Goal: Task Accomplishment & Management: Manage account settings

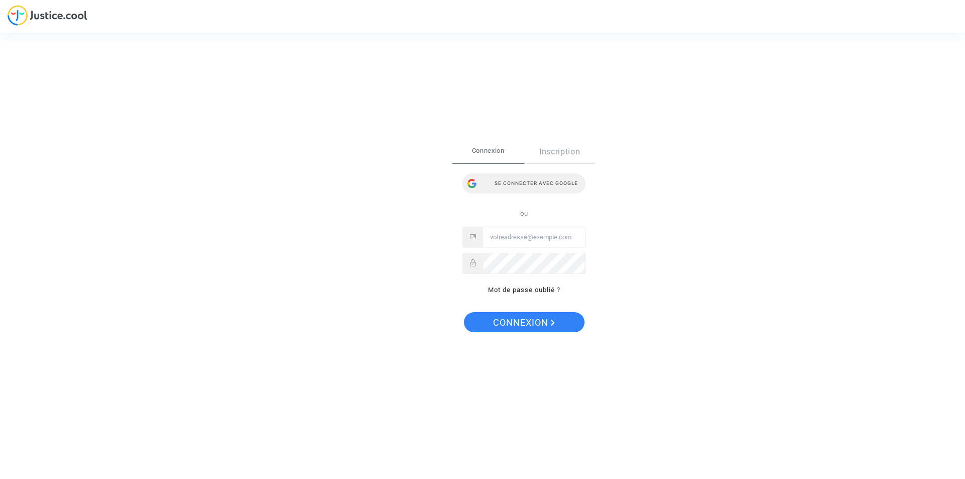
click at [549, 184] on div "Se connecter avec Google" at bounding box center [524, 183] width 123 height 20
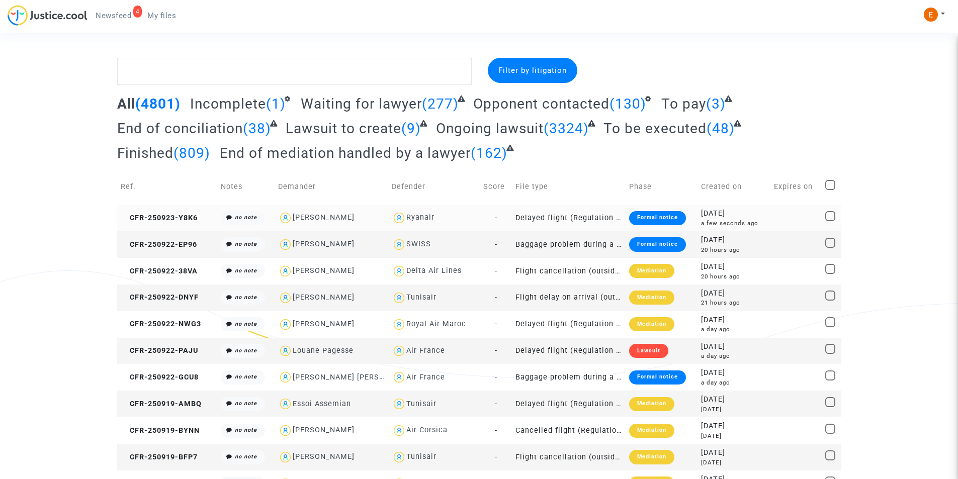
click at [346, 215] on div "[PERSON_NAME]" at bounding box center [324, 217] width 62 height 9
type textarea "@"[PERSON_NAME]" @"Pitcher Avocat""
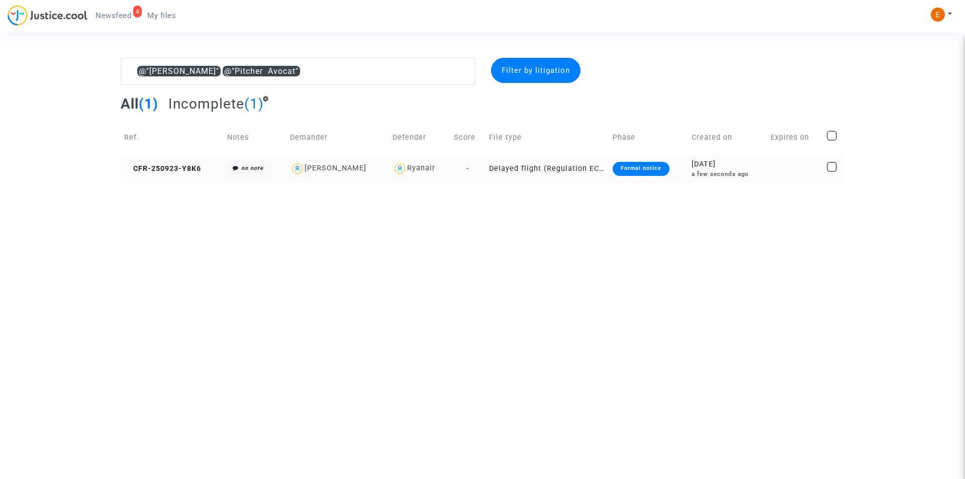
click at [642, 167] on div "Formal notice" at bounding box center [641, 169] width 57 height 14
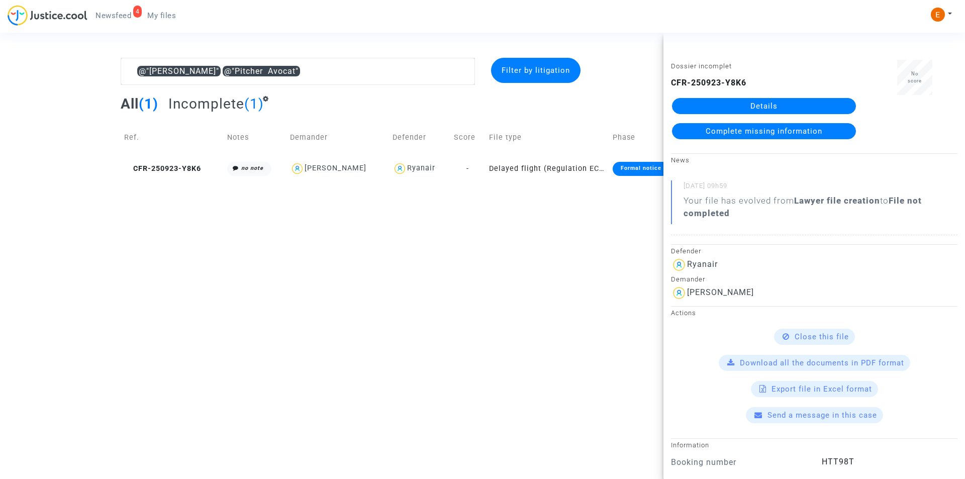
click at [750, 105] on link "Details" at bounding box center [764, 106] width 184 height 16
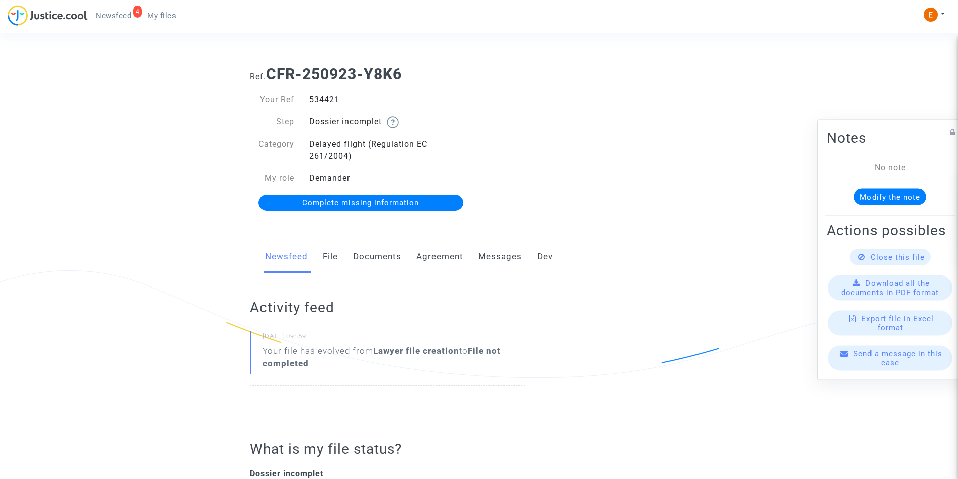
click at [395, 255] on link "Documents" at bounding box center [377, 256] width 48 height 33
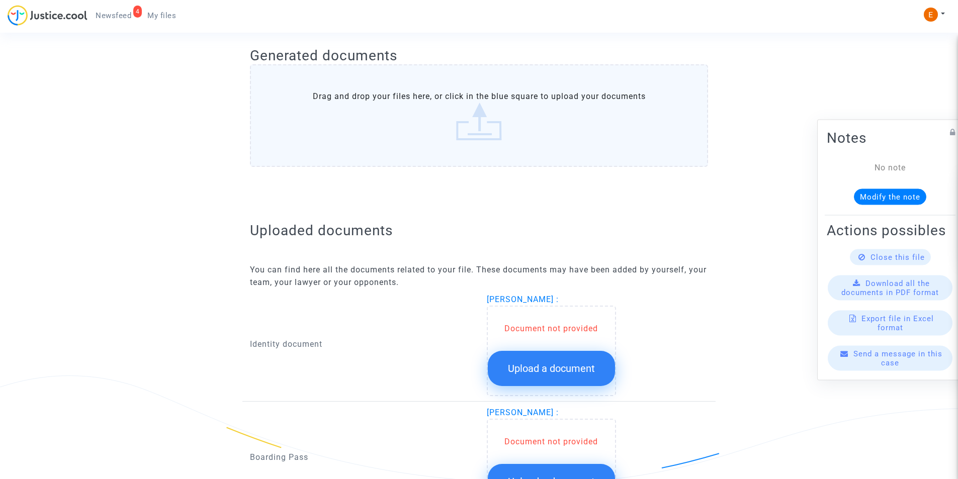
scroll to position [453, 0]
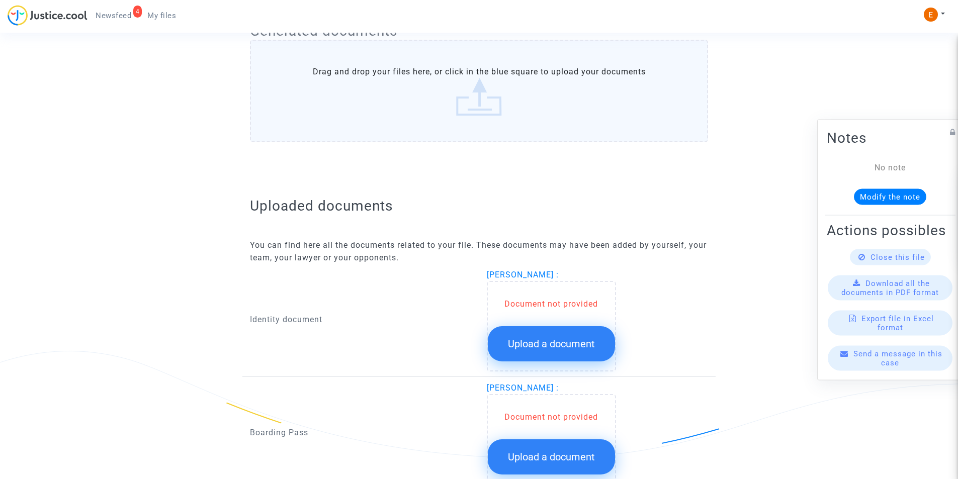
click at [551, 304] on div "Document not provided" at bounding box center [551, 304] width 127 height 12
click at [546, 338] on span "Upload a document" at bounding box center [551, 344] width 87 height 12
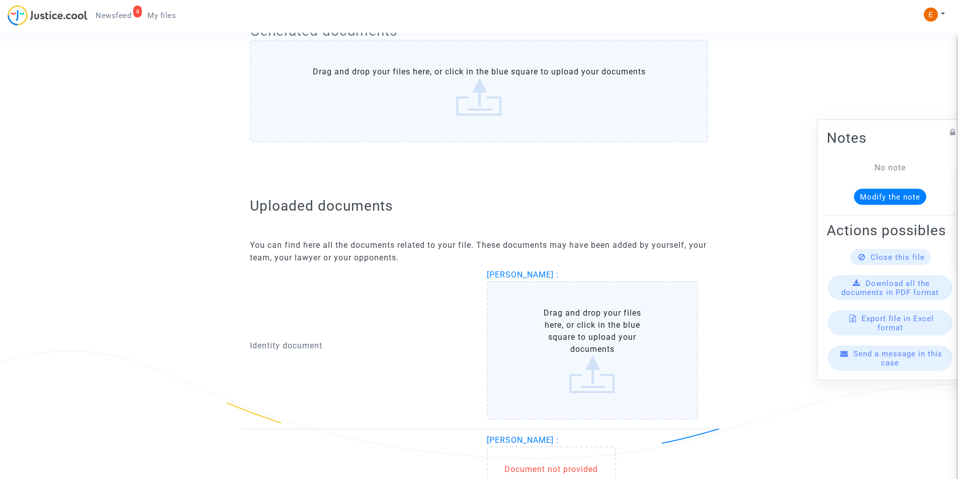
click at [565, 344] on label "Drag and drop your files here, or click in the blue square to upload your docum…" at bounding box center [593, 350] width 212 height 139
click at [0, 0] on input "Drag and drop your files here, or click in the blue square to upload your docum…" at bounding box center [0, 0] width 0 height 0
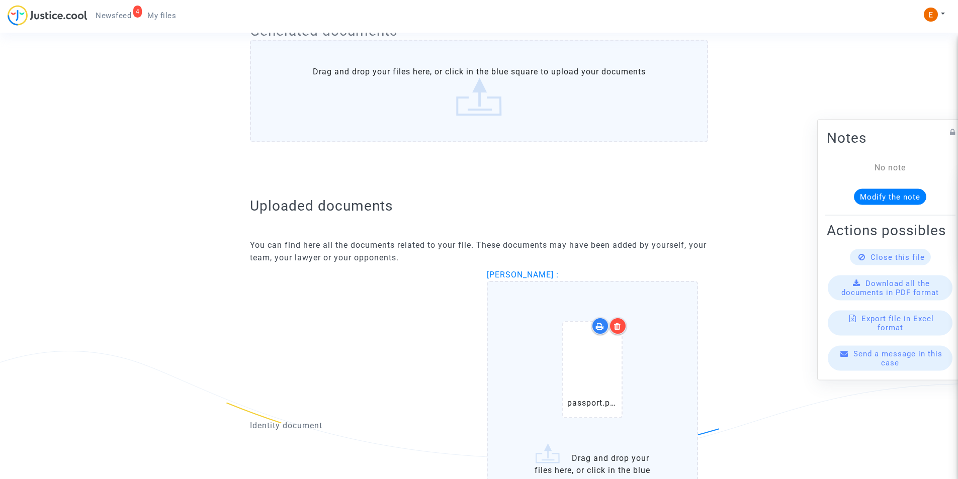
scroll to position [553, 0]
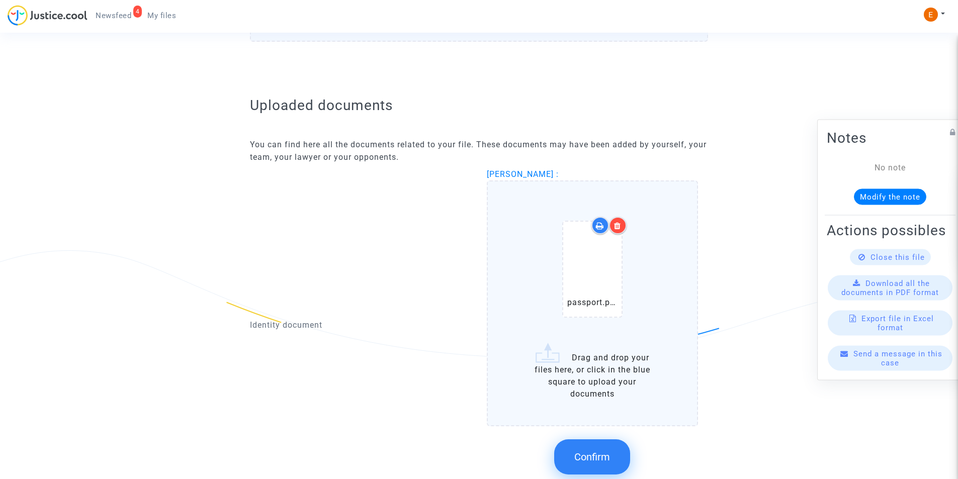
click at [599, 463] on span "Confirm" at bounding box center [592, 457] width 36 height 12
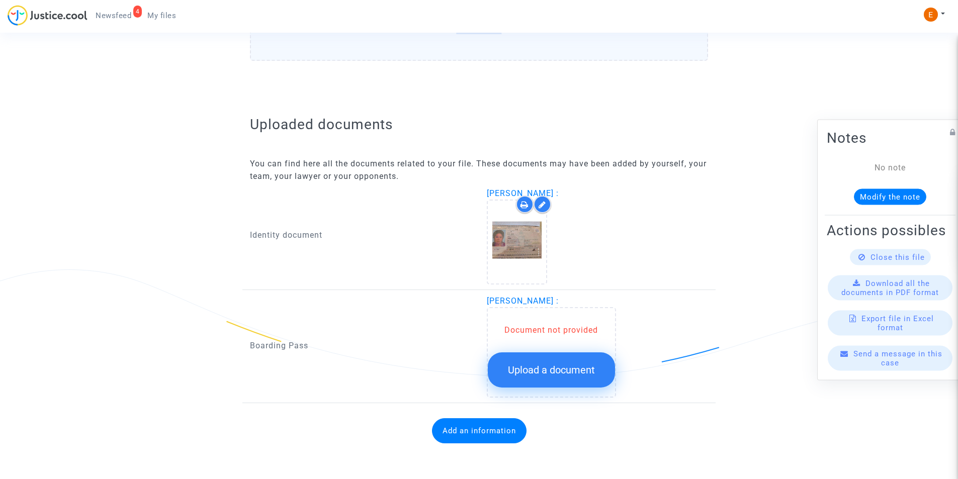
scroll to position [534, 0]
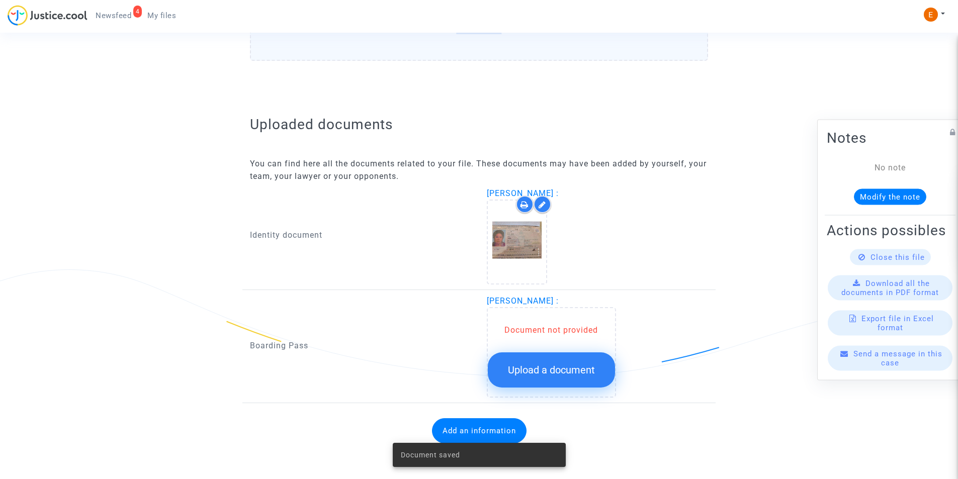
click at [544, 372] on span "Upload a document" at bounding box center [551, 370] width 87 height 12
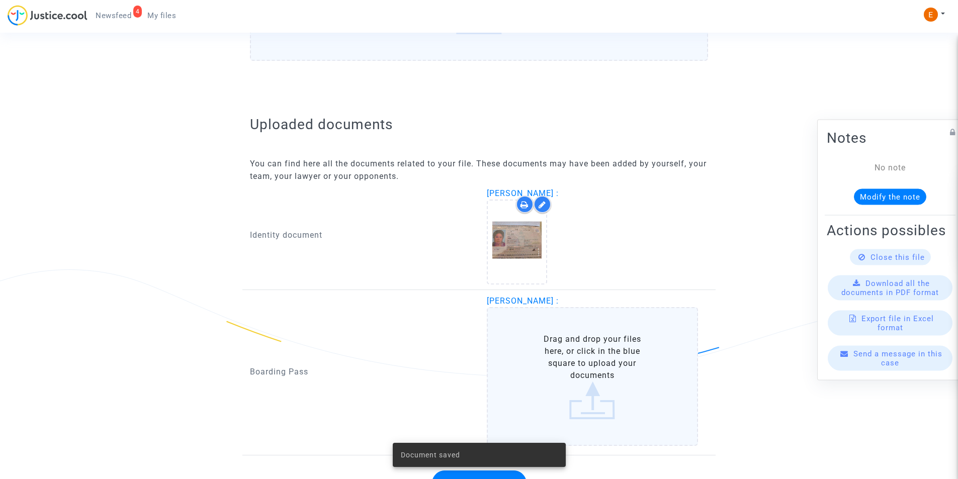
click at [567, 355] on label "Drag and drop your files here, or click in the blue square to upload your docum…" at bounding box center [593, 376] width 212 height 139
click at [0, 0] on input "Drag and drop your files here, or click in the blue square to upload your docum…" at bounding box center [0, 0] width 0 height 0
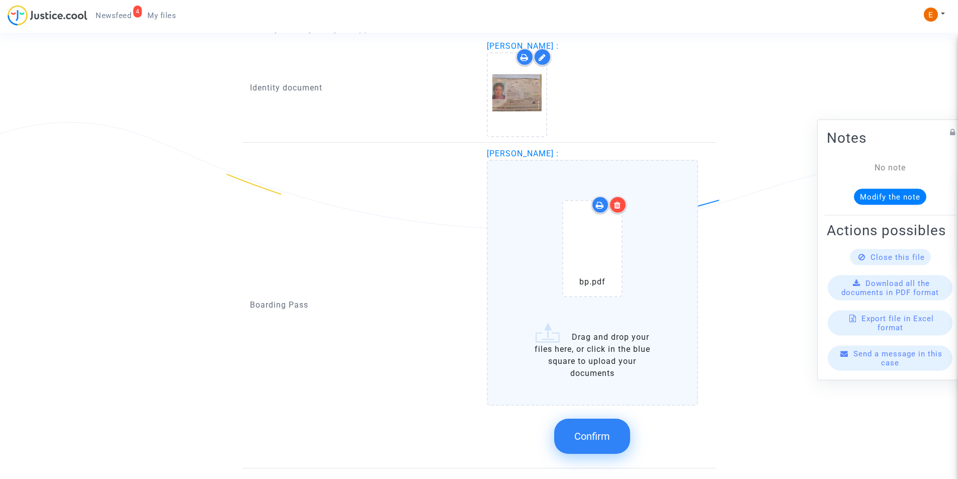
scroll to position [735, 0]
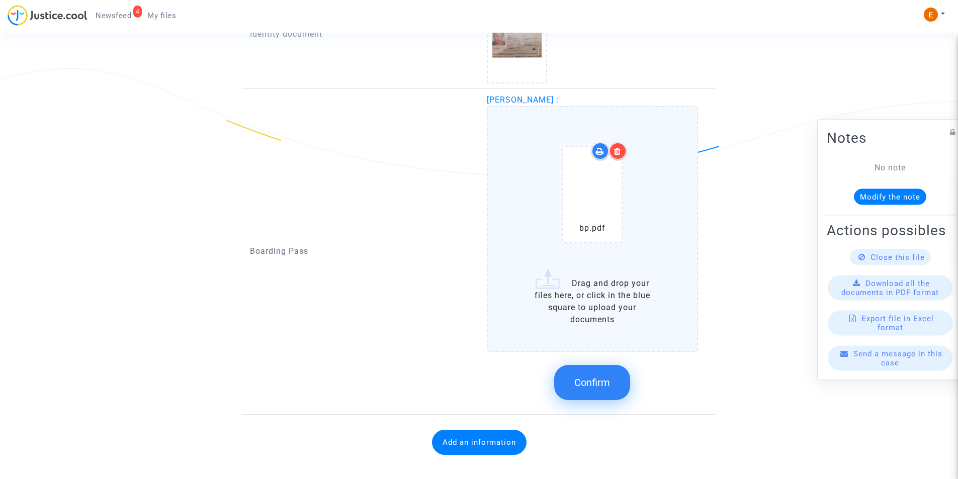
click at [583, 381] on span "Confirm" at bounding box center [592, 383] width 36 height 12
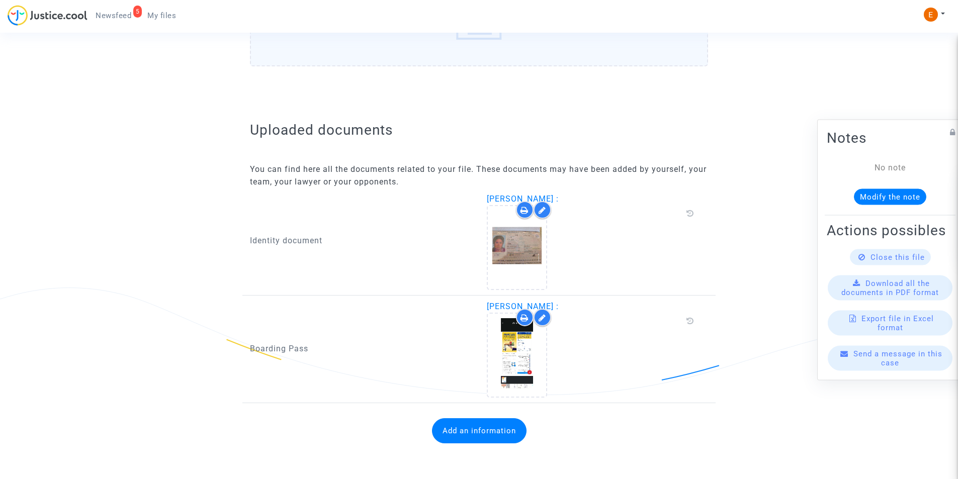
click at [463, 430] on button "Add an information" at bounding box center [479, 430] width 95 height 25
click at [341, 417] on div "Information to add" at bounding box center [361, 419] width 222 height 23
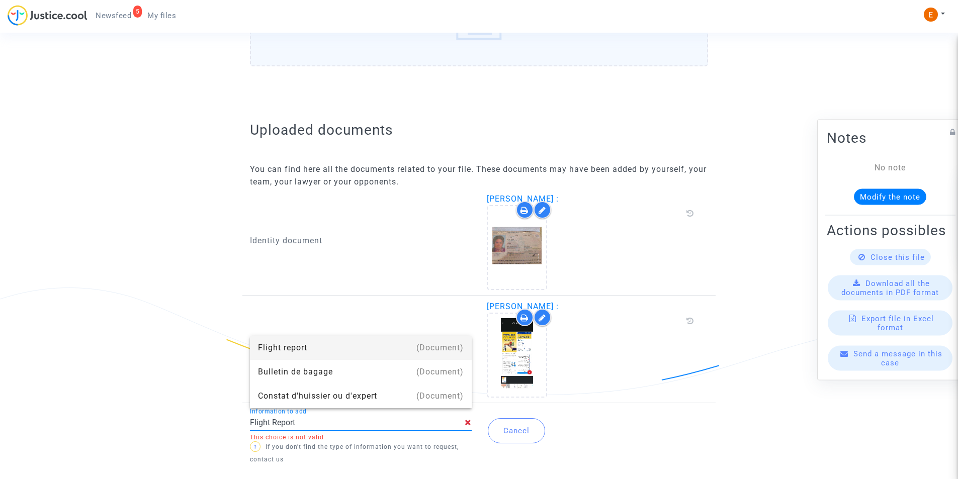
click at [296, 348] on div "Flight report" at bounding box center [361, 348] width 206 height 24
type input "Flight report"
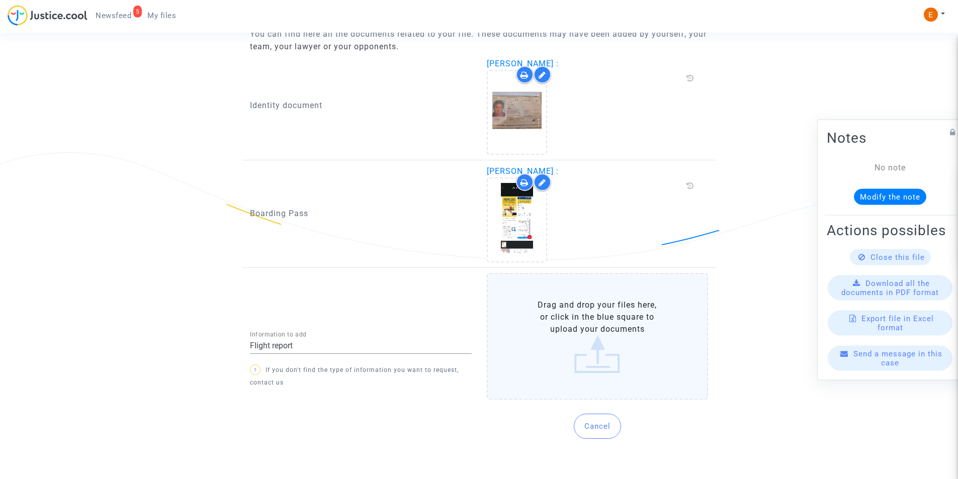
scroll to position [652, 0]
click at [618, 329] on label "Drag and drop your files here, or click in the blue square to upload your docum…" at bounding box center [598, 336] width 222 height 127
click at [0, 0] on input "Drag and drop your files here, or click in the blue square to upload your docum…" at bounding box center [0, 0] width 0 height 0
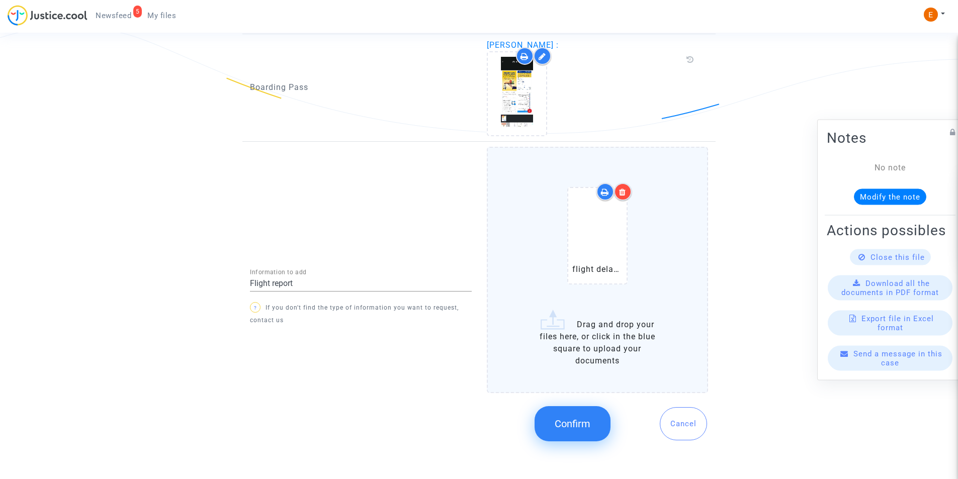
scroll to position [779, 0]
click at [587, 421] on span "Confirm" at bounding box center [573, 422] width 36 height 12
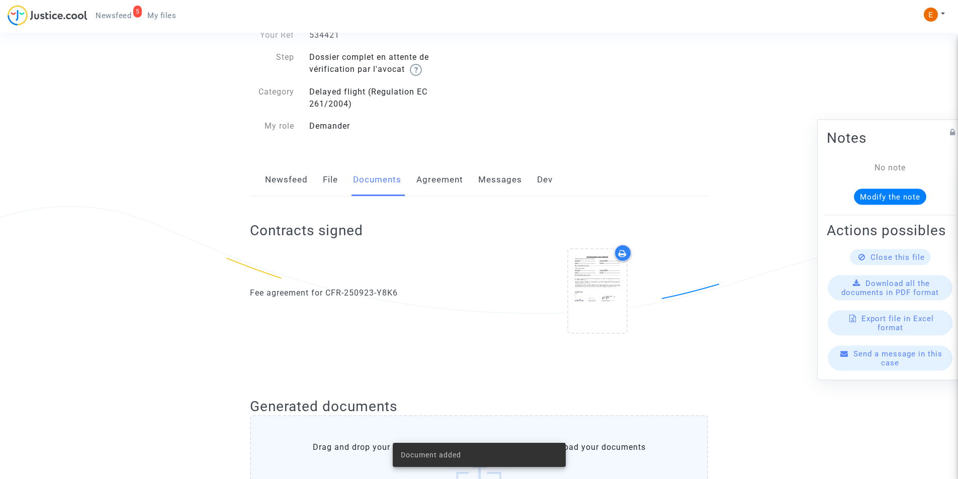
scroll to position [0, 0]
